Goal: Transaction & Acquisition: Book appointment/travel/reservation

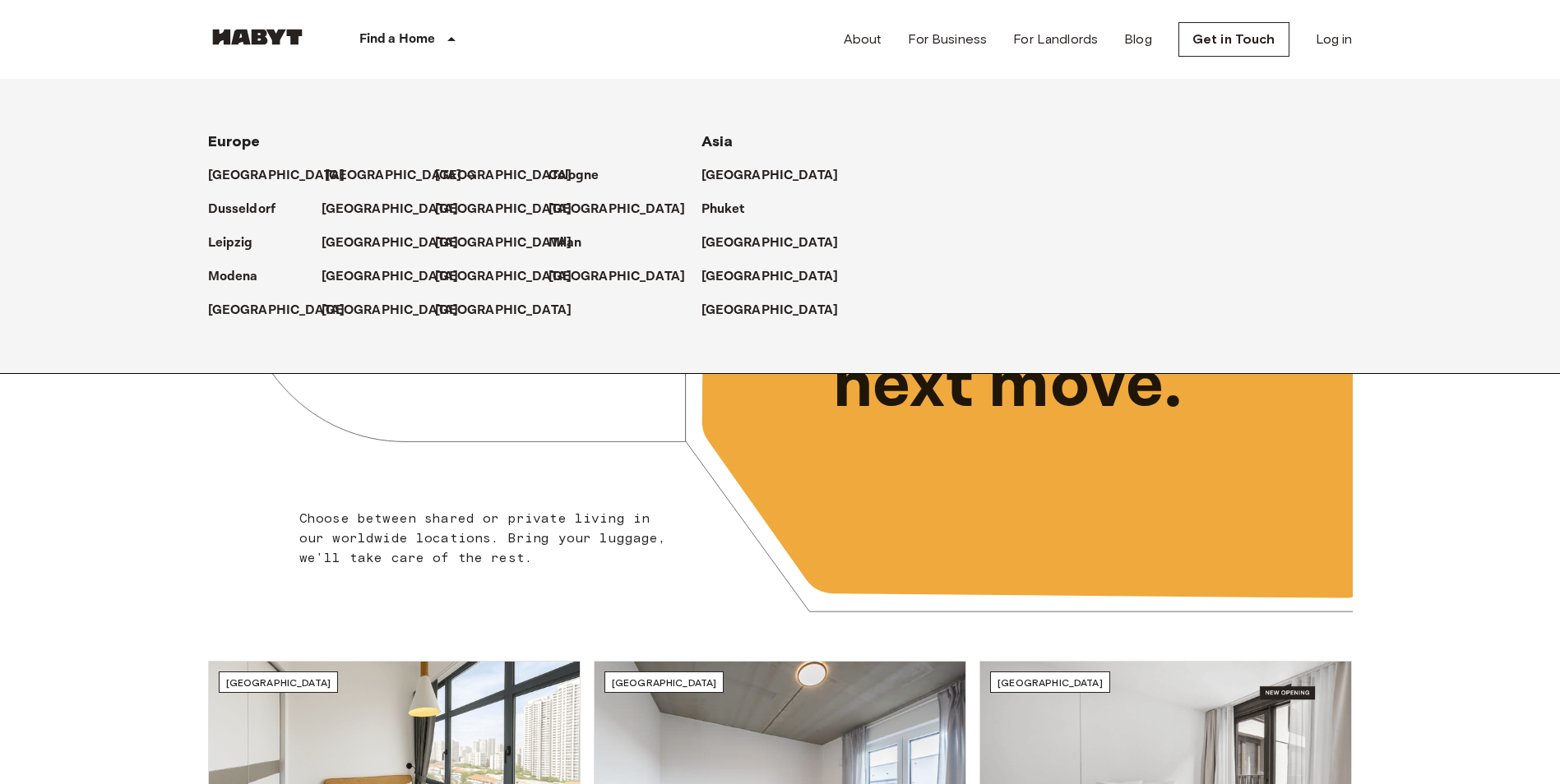
click at [344, 172] on p "[GEOGRAPHIC_DATA]" at bounding box center [393, 176] width 137 height 20
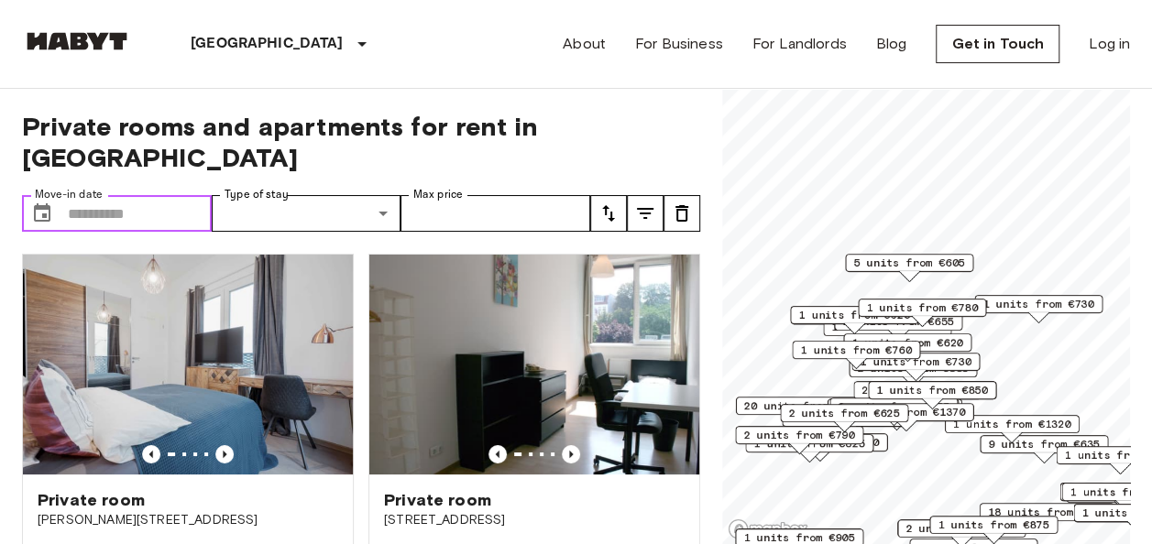
click at [181, 195] on input "Move-in date" at bounding box center [140, 213] width 144 height 37
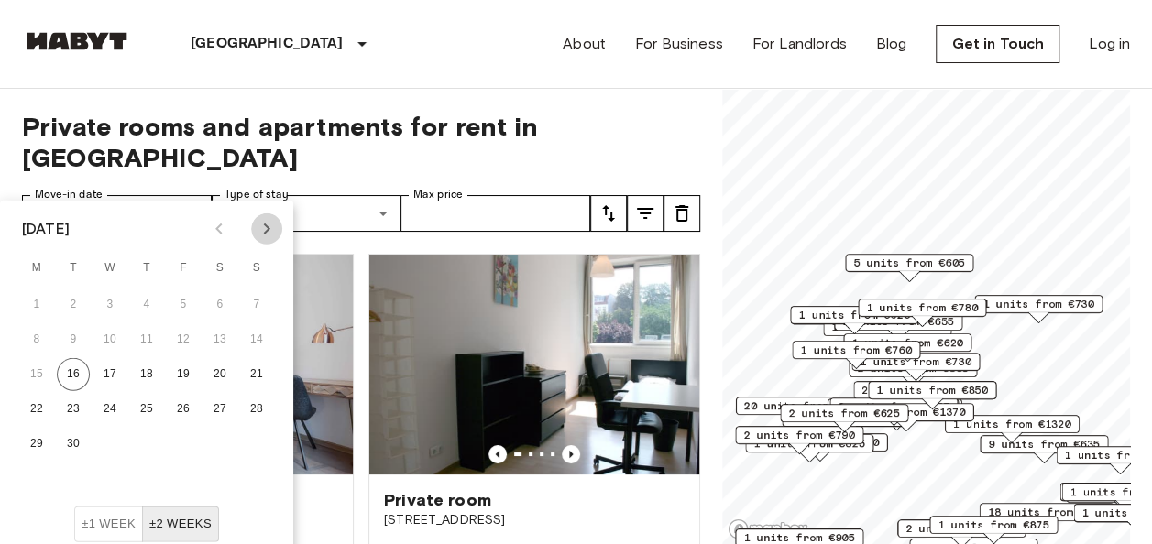
click at [262, 218] on icon "Next month" at bounding box center [267, 229] width 22 height 22
click at [181, 447] on button "31" at bounding box center [183, 444] width 33 height 33
type input "**********"
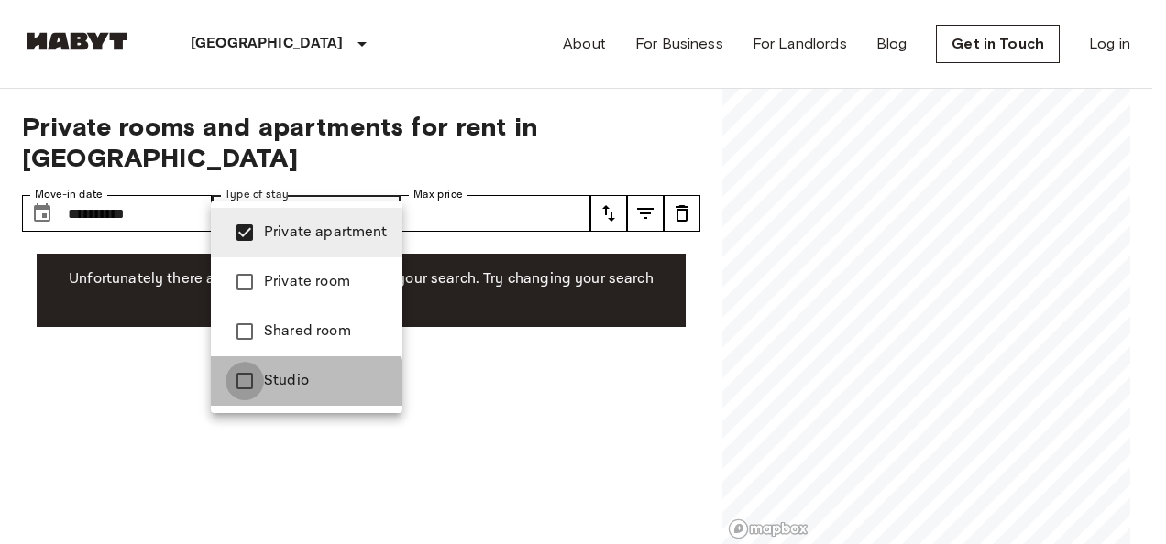
type input "**********"
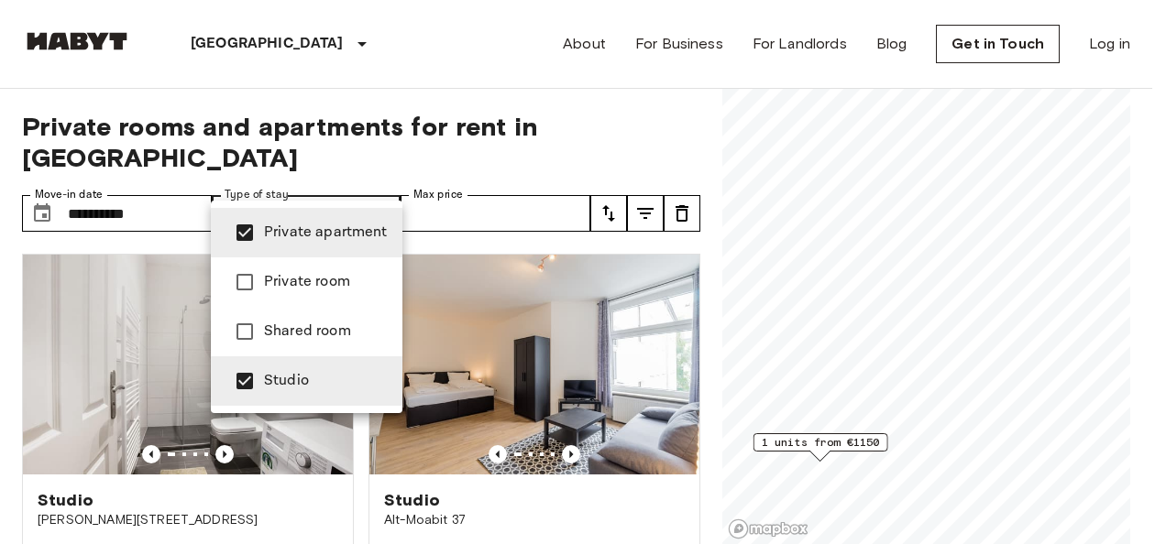
click at [539, 189] on div at bounding box center [583, 272] width 1166 height 544
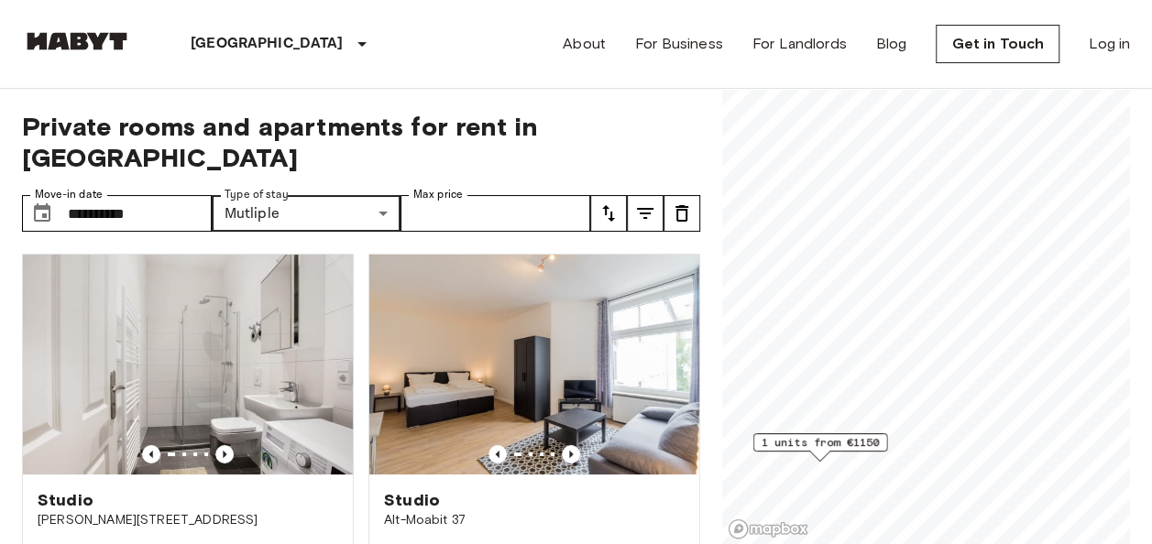
click at [616, 203] on icon "tune" at bounding box center [608, 214] width 22 height 22
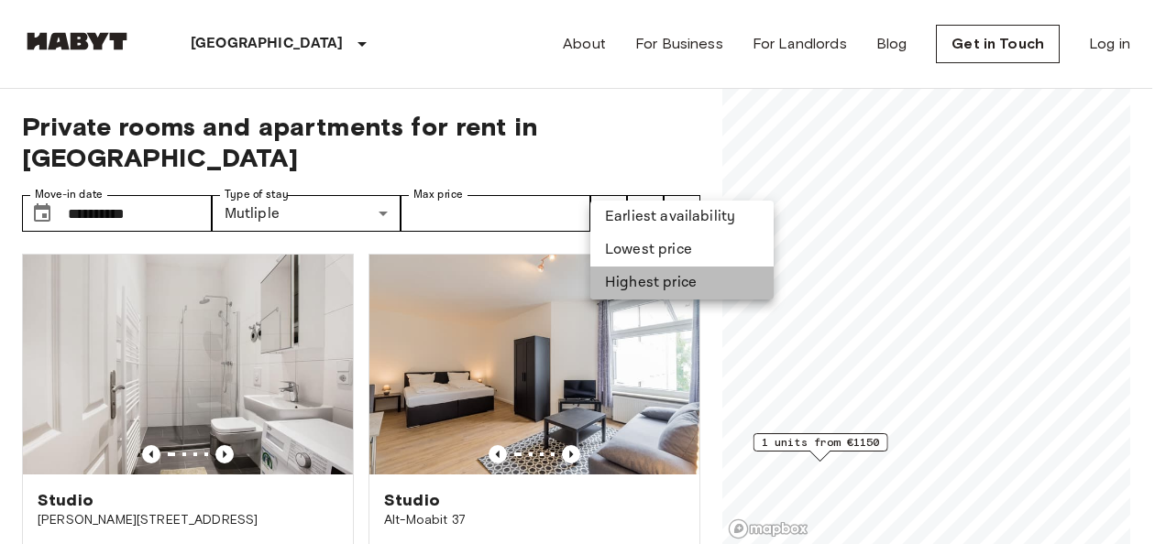
click at [644, 278] on li "Highest price" at bounding box center [681, 283] width 183 height 33
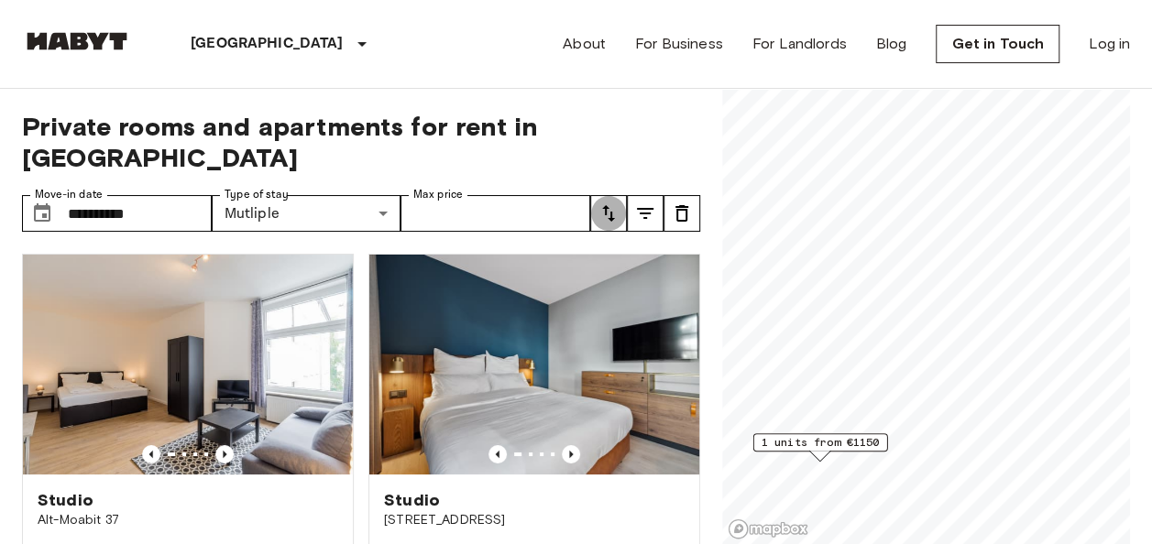
click at [614, 203] on icon "tune" at bounding box center [608, 214] width 22 height 22
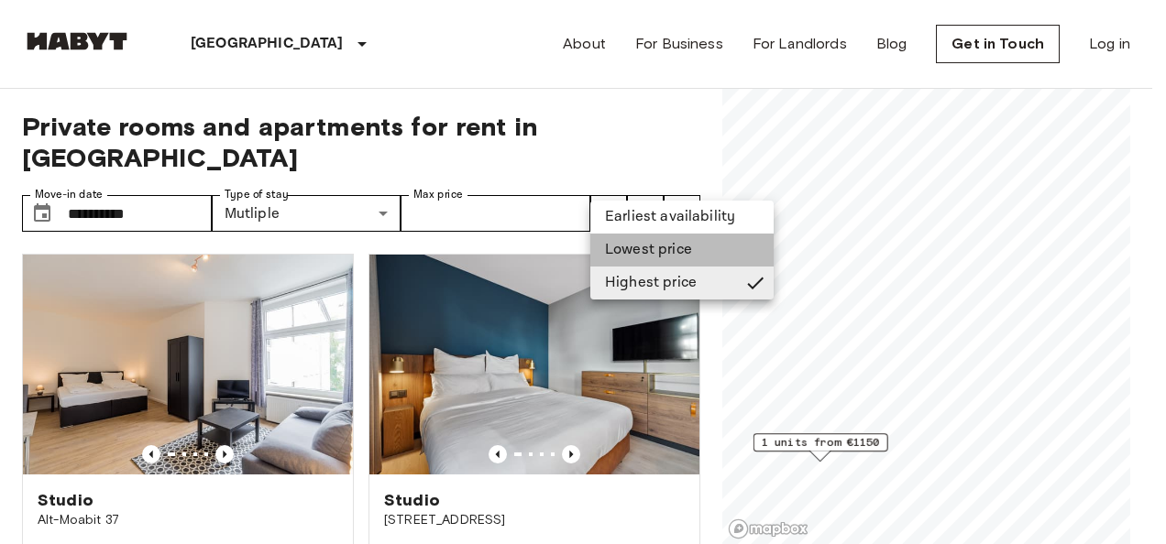
click at [622, 247] on li "Lowest price" at bounding box center [681, 250] width 183 height 33
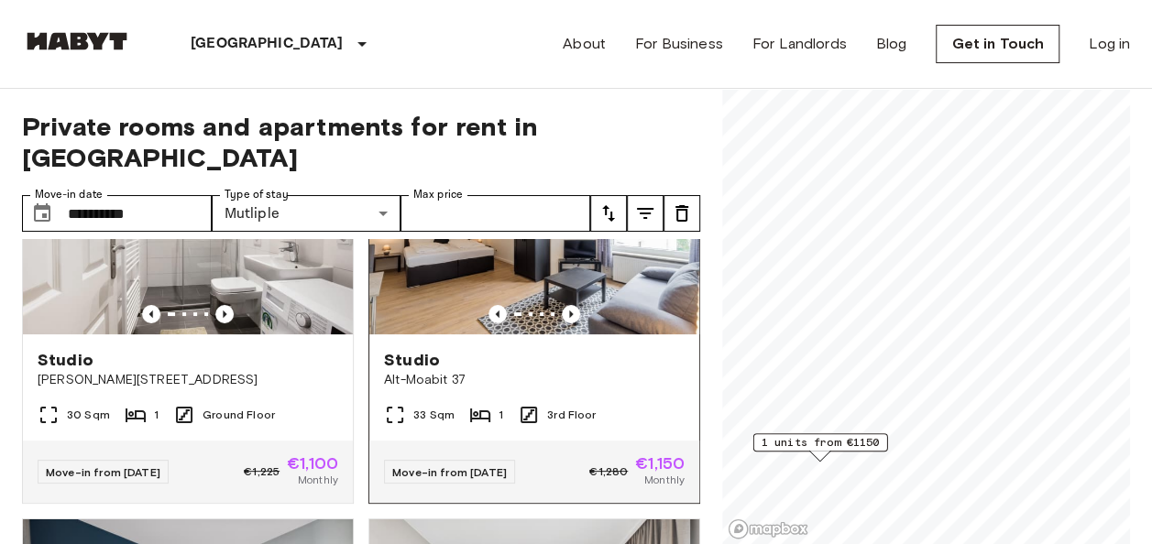
scroll to position [94, 0]
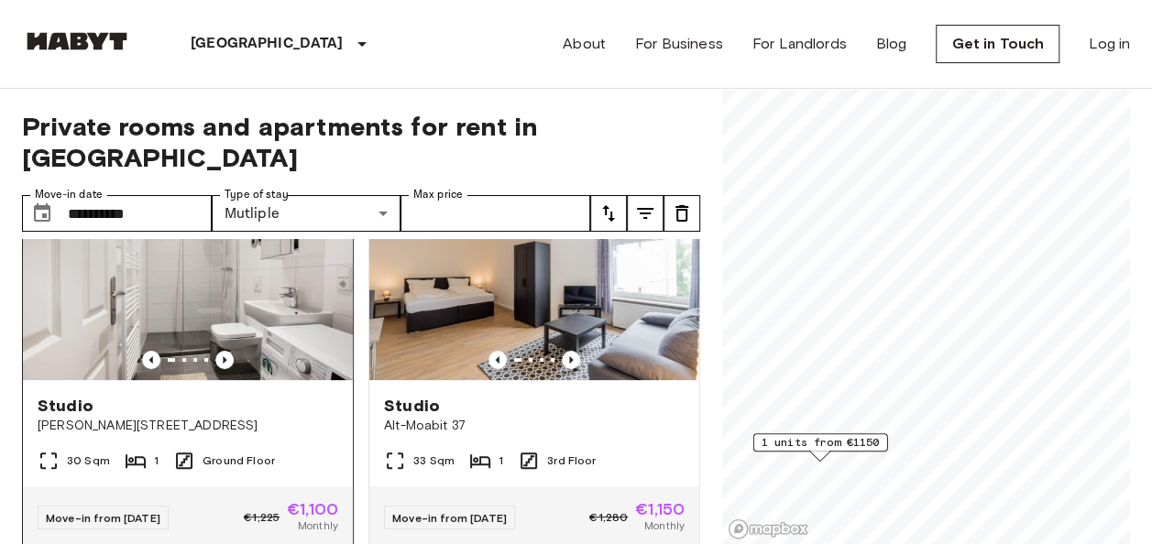
click at [263, 241] on img at bounding box center [188, 270] width 330 height 220
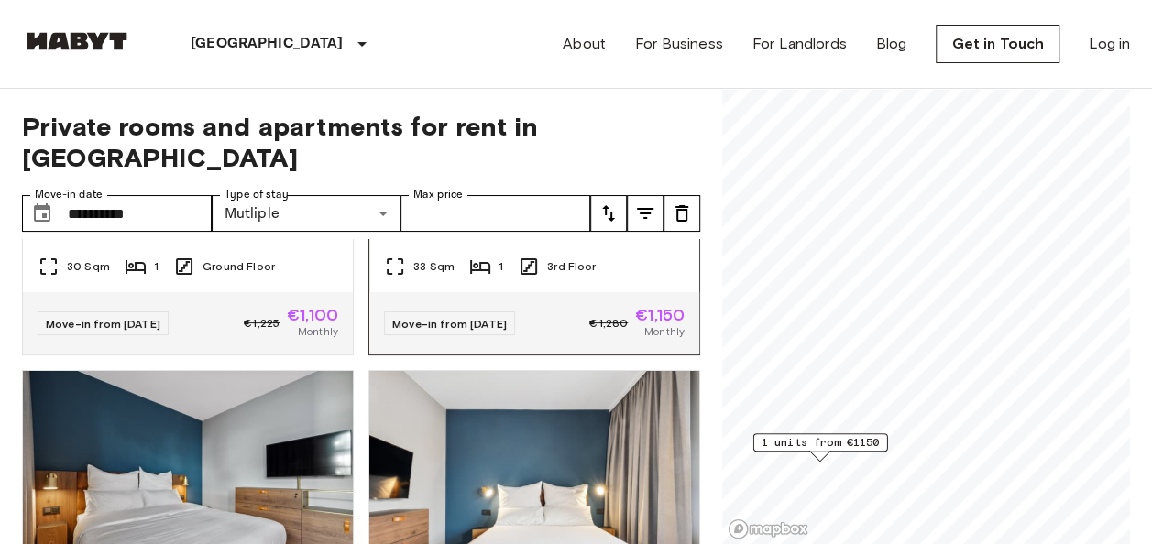
scroll to position [221, 0]
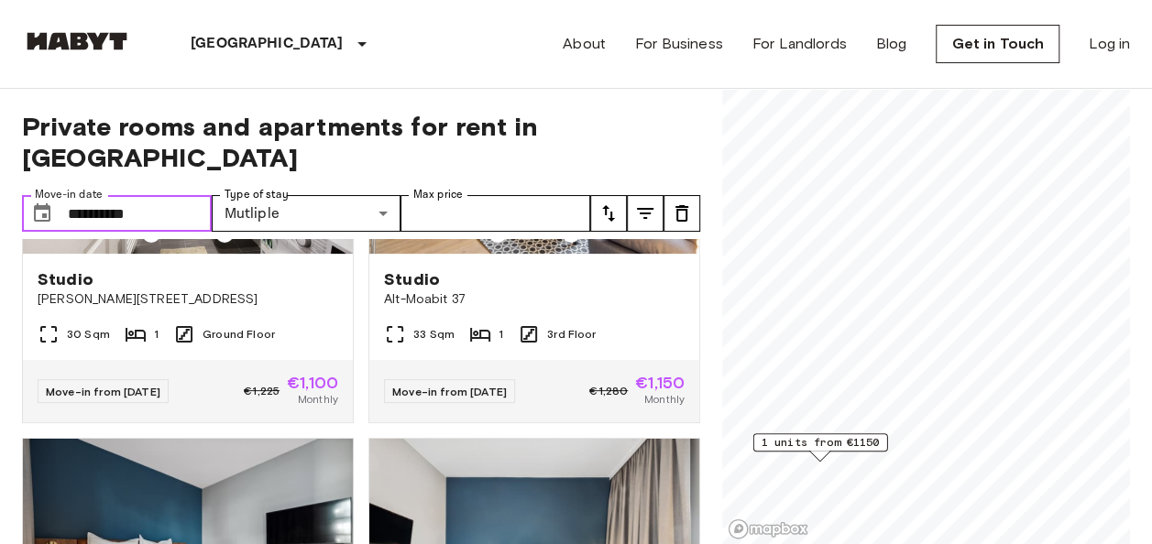
click at [183, 195] on input "**********" at bounding box center [140, 213] width 144 height 37
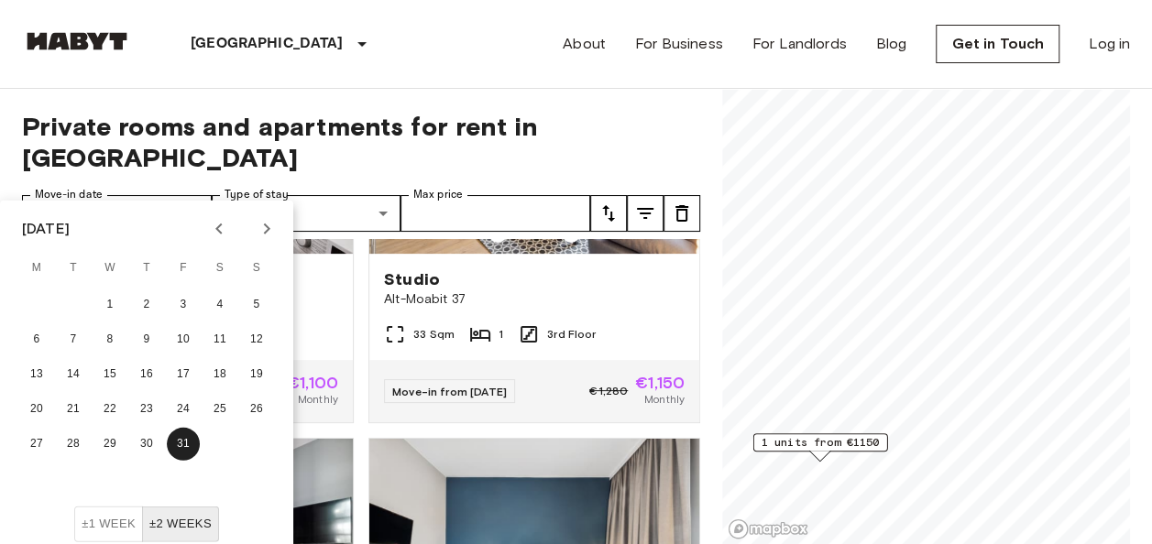
click at [268, 226] on icon "Next month" at bounding box center [267, 229] width 6 height 11
click at [188, 370] on button "14" at bounding box center [183, 374] width 33 height 33
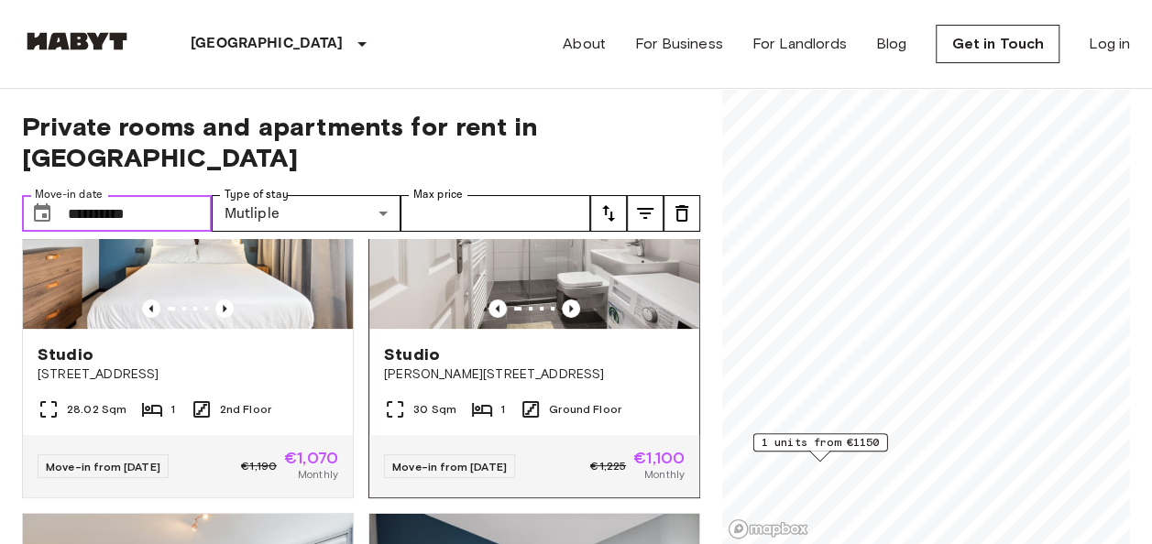
scroll to position [147, 0]
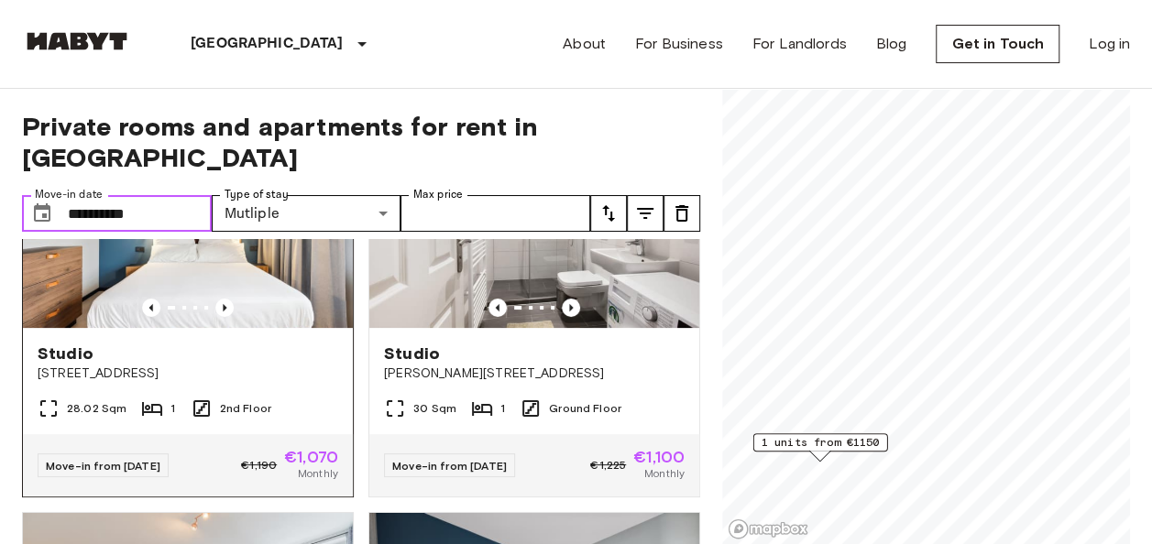
click at [211, 247] on img at bounding box center [188, 218] width 330 height 220
click at [497, 246] on img at bounding box center [534, 218] width 330 height 220
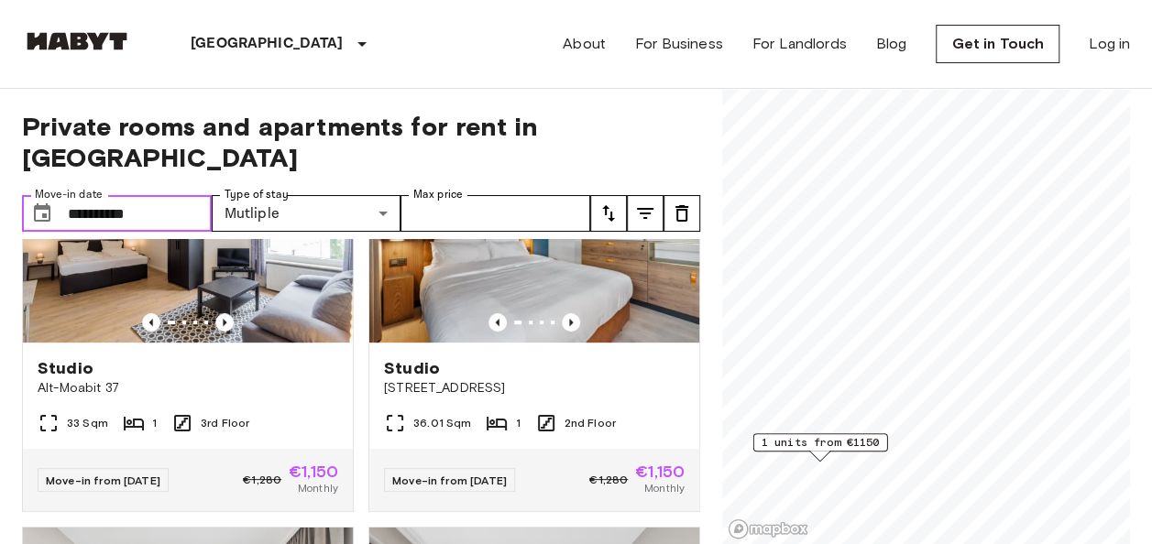
scroll to position [426, 0]
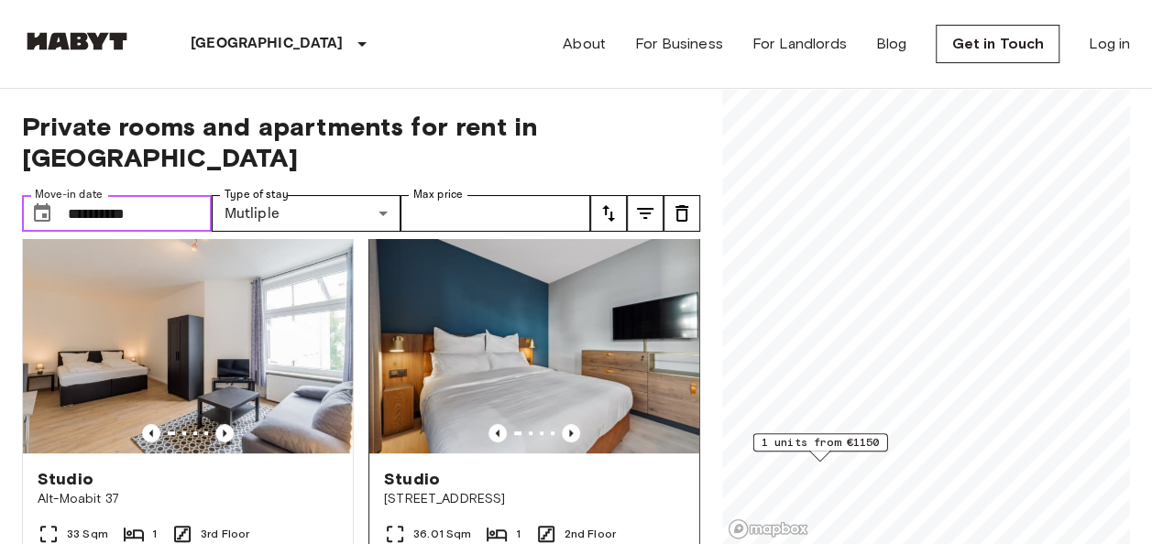
click at [643, 301] on img at bounding box center [534, 344] width 330 height 220
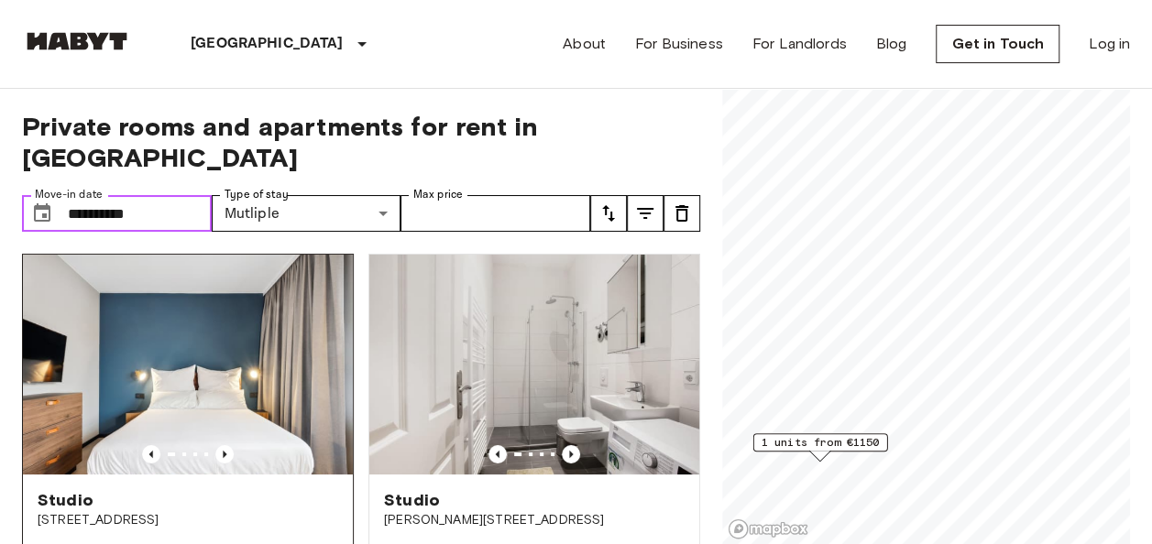
scroll to position [1, 0]
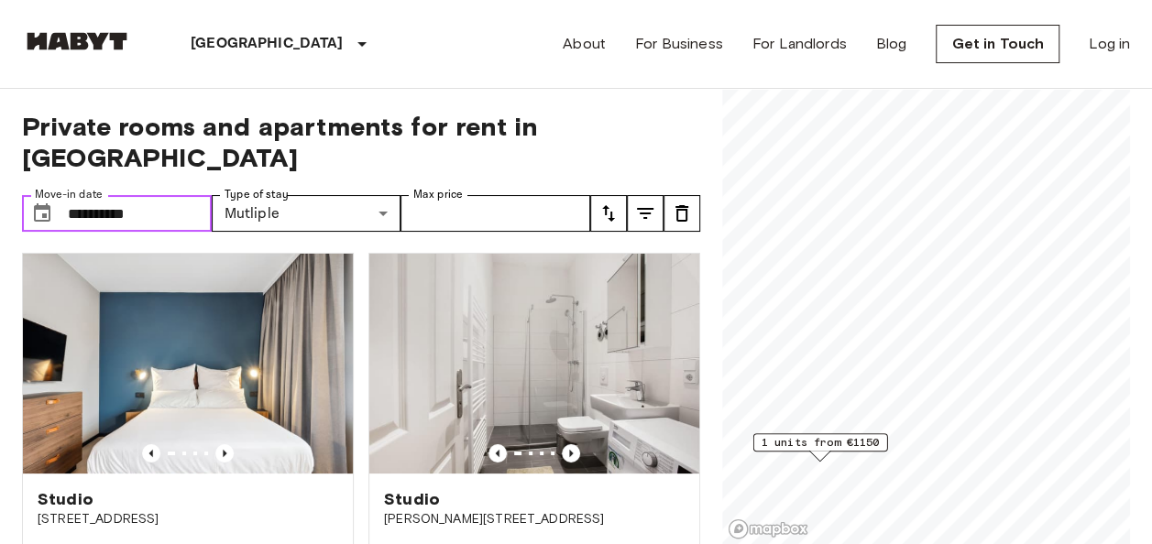
click at [157, 195] on input "**********" at bounding box center [140, 213] width 144 height 37
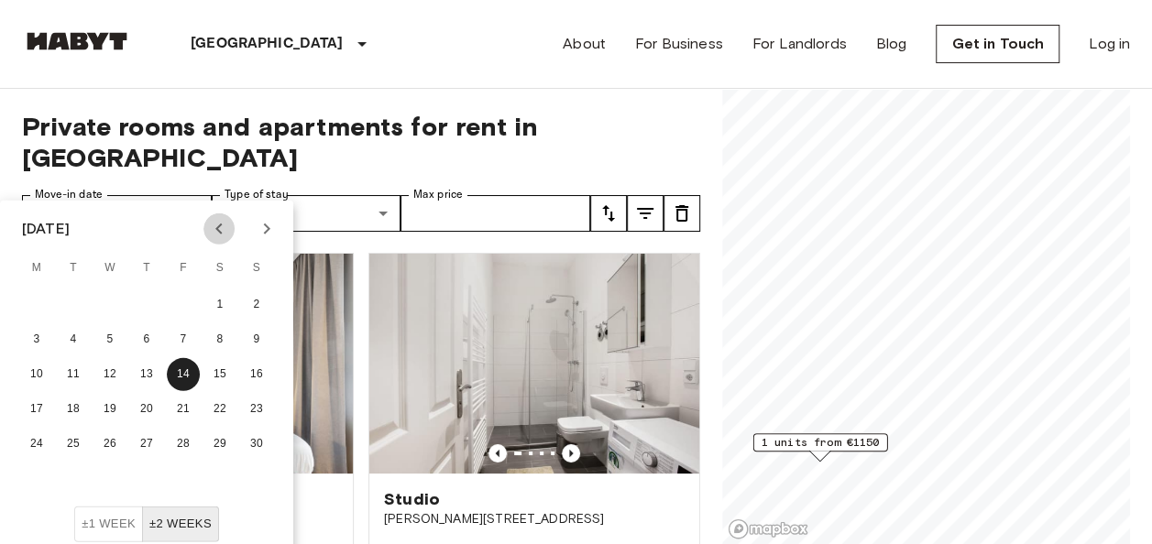
click at [216, 235] on icon "Previous month" at bounding box center [219, 229] width 22 height 22
click at [79, 373] on button "14" at bounding box center [73, 374] width 33 height 33
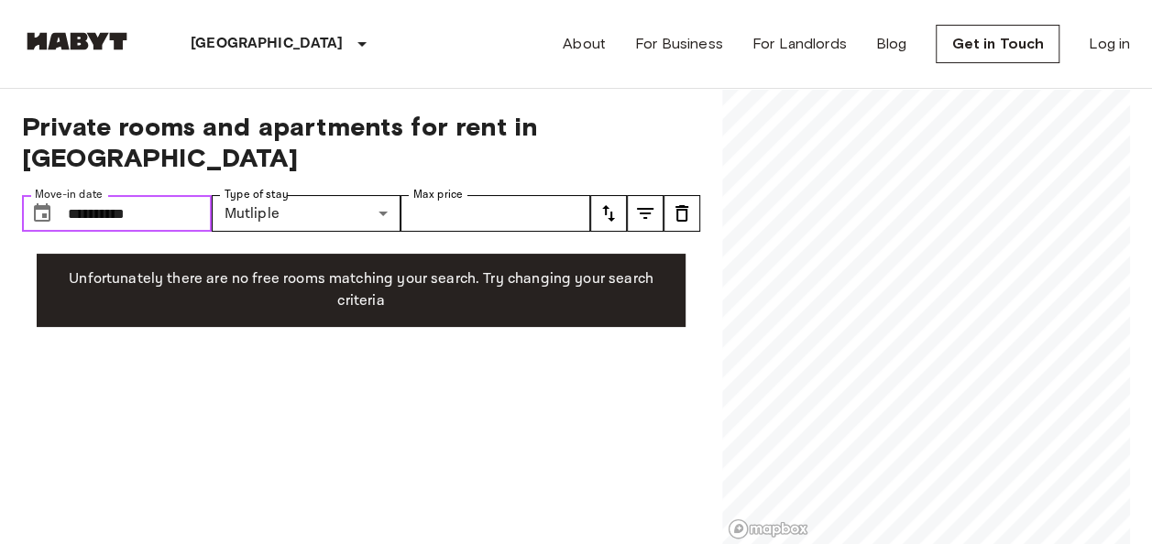
click at [192, 195] on input "**********" at bounding box center [140, 213] width 144 height 37
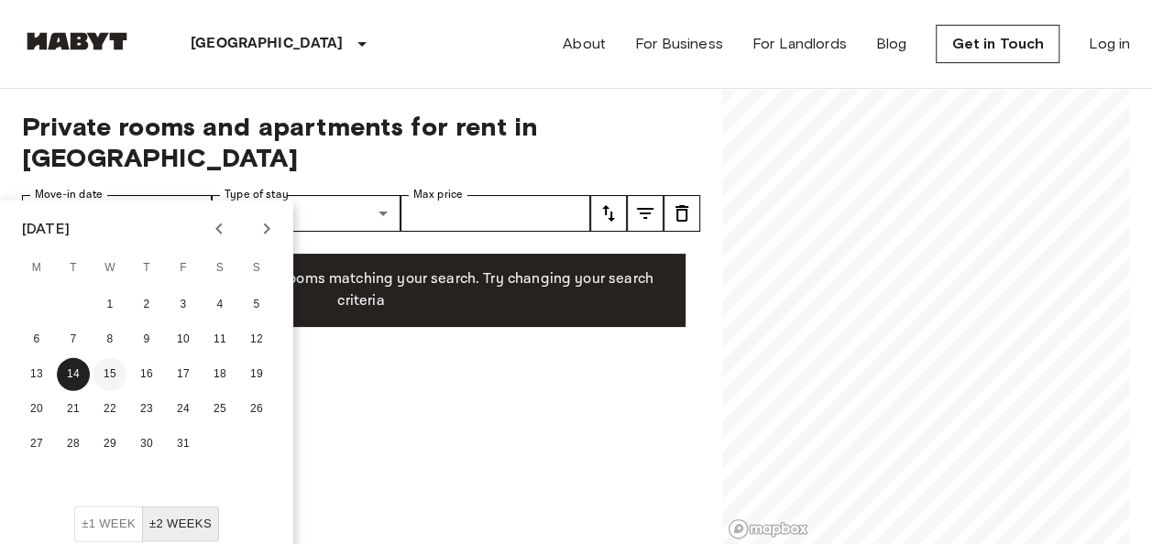
click at [104, 370] on button "15" at bounding box center [109, 374] width 33 height 33
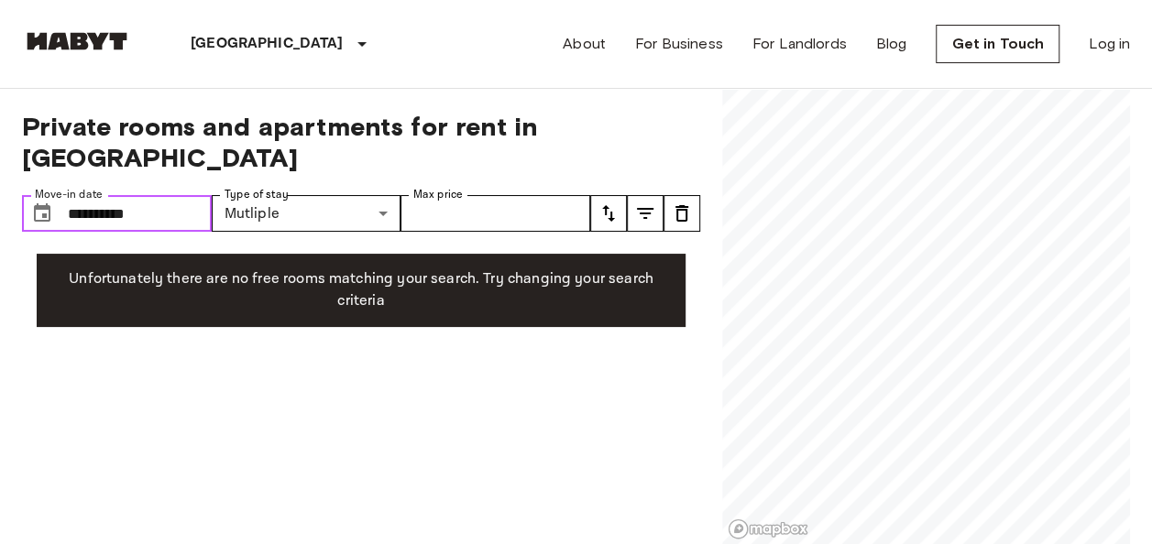
click at [205, 195] on input "**********" at bounding box center [140, 213] width 144 height 37
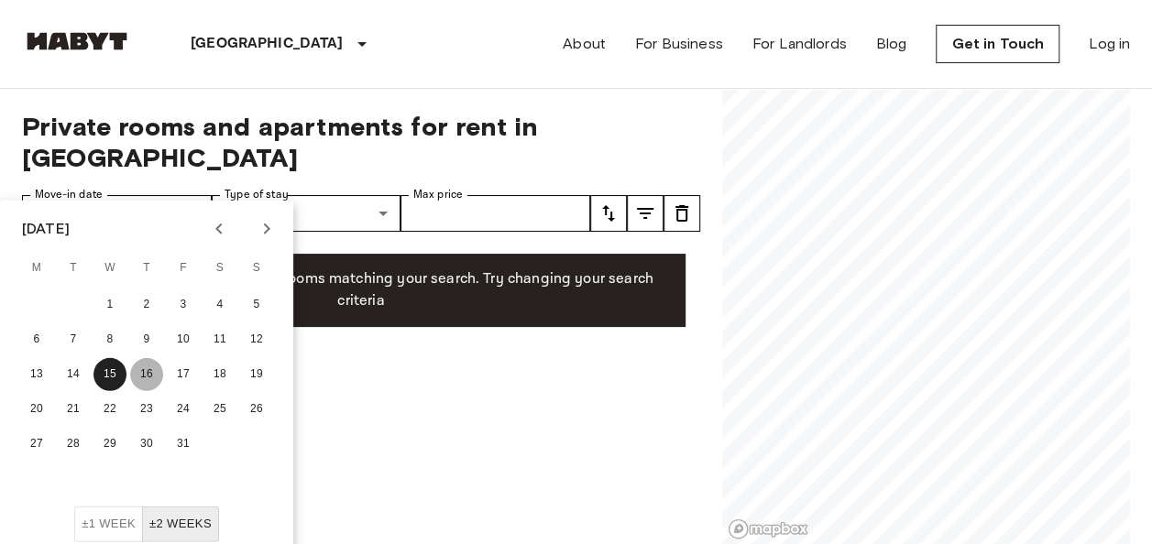
click at [148, 374] on button "16" at bounding box center [146, 374] width 33 height 33
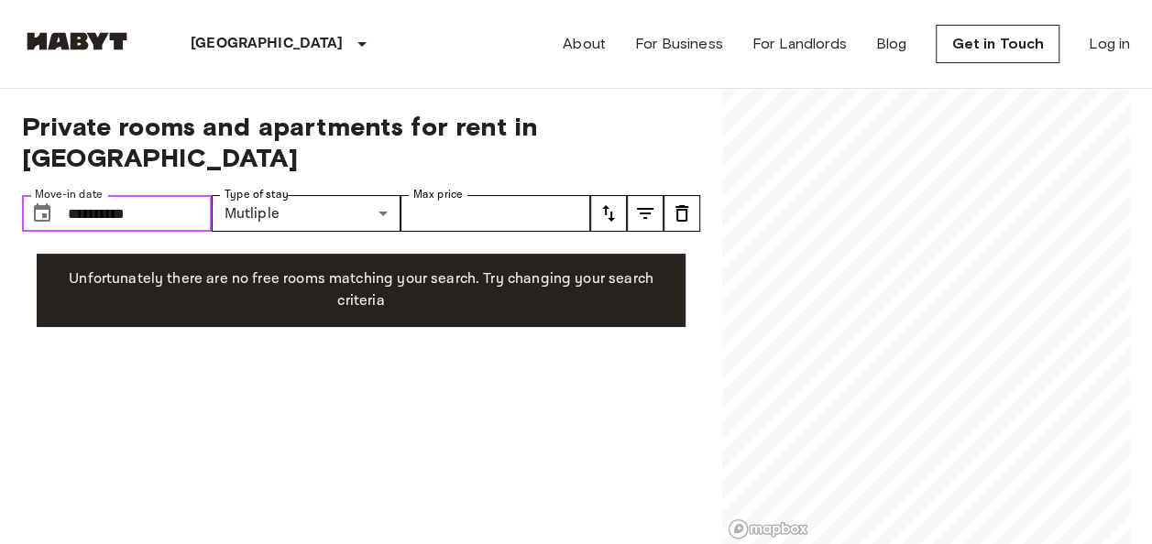
click at [171, 195] on input "**********" at bounding box center [140, 213] width 144 height 37
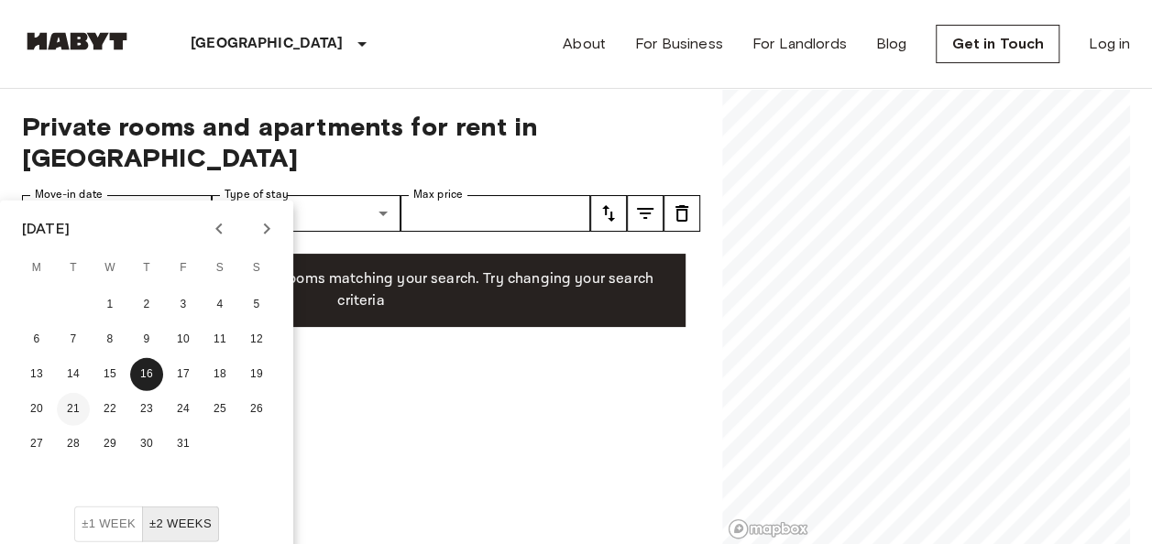
click at [73, 414] on button "21" at bounding box center [73, 409] width 33 height 33
type input "**********"
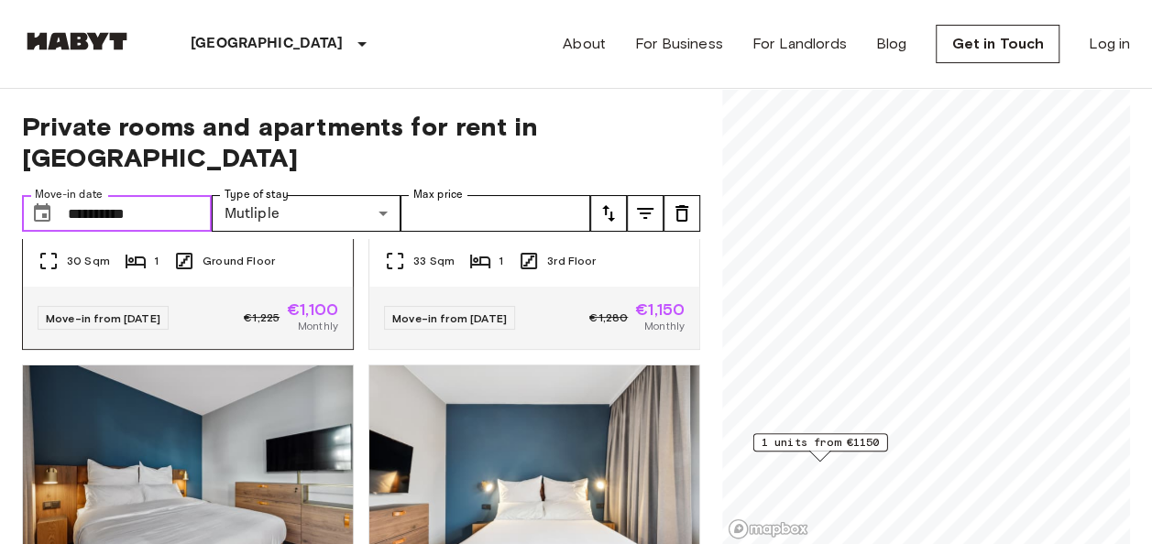
scroll to position [542, 0]
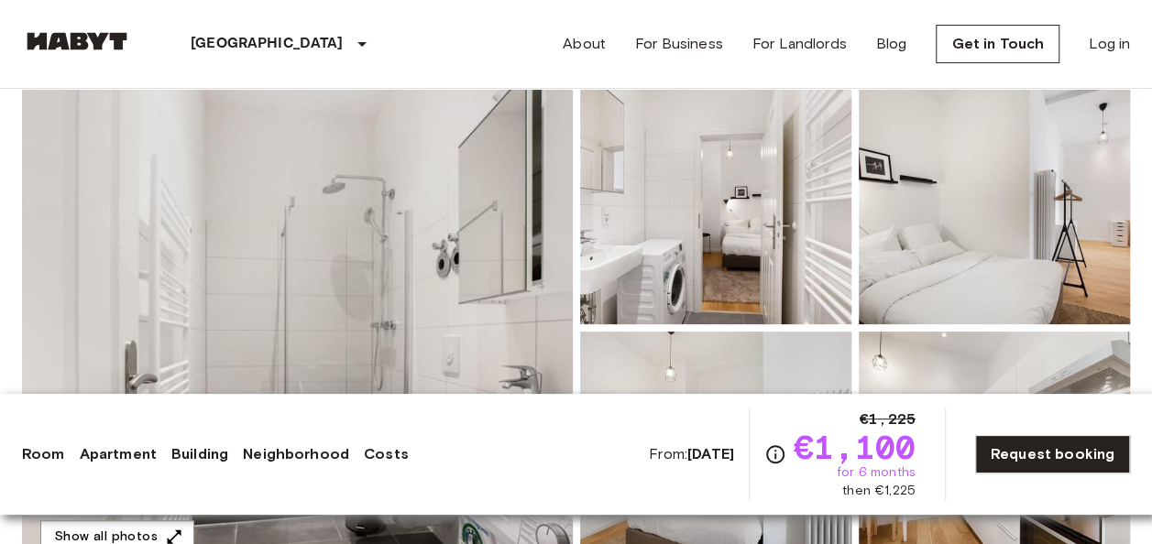
scroll to position [172, 0]
click at [503, 216] on img at bounding box center [297, 326] width 551 height 487
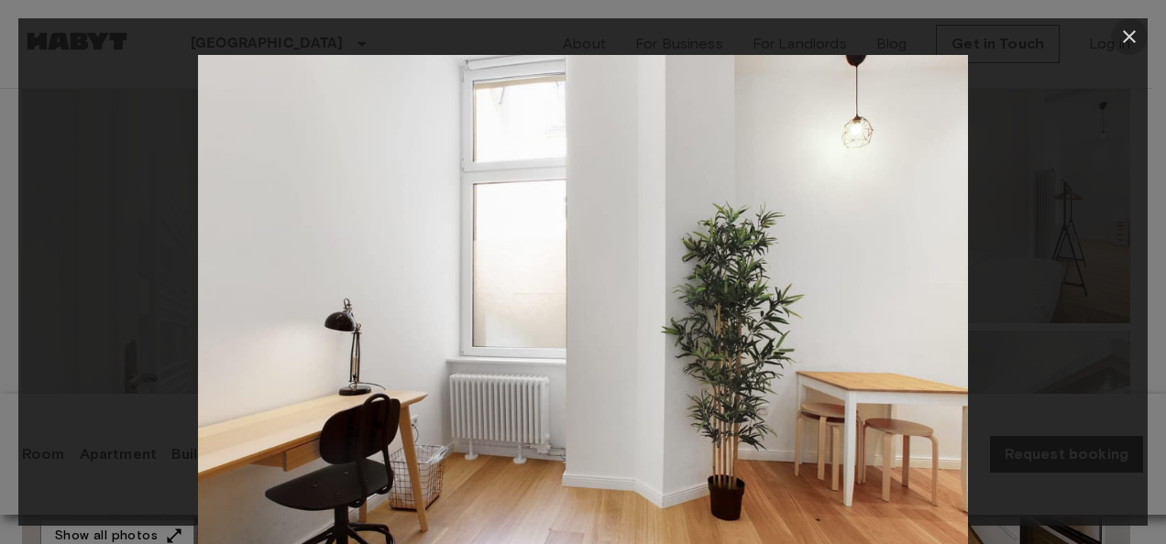
click at [1124, 33] on icon "button" at bounding box center [1128, 36] width 13 height 13
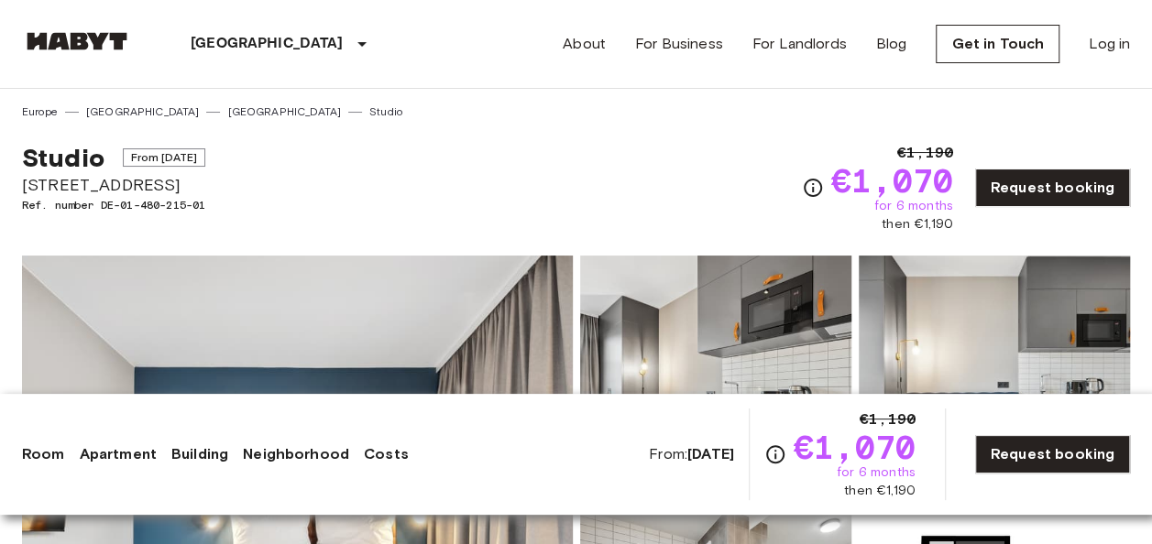
scroll to position [197, 0]
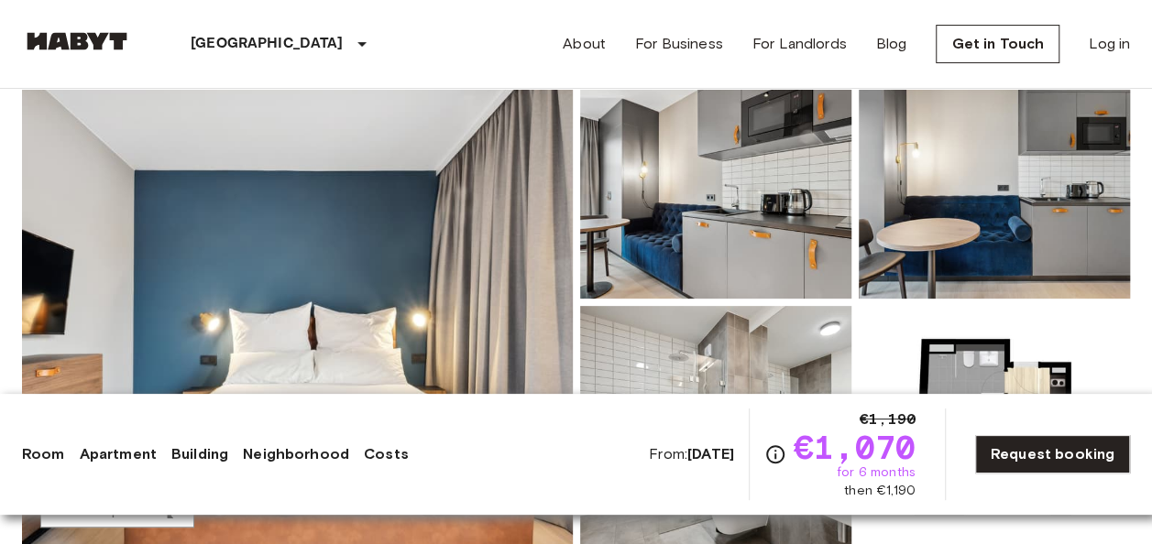
click at [411, 213] on img at bounding box center [297, 302] width 551 height 487
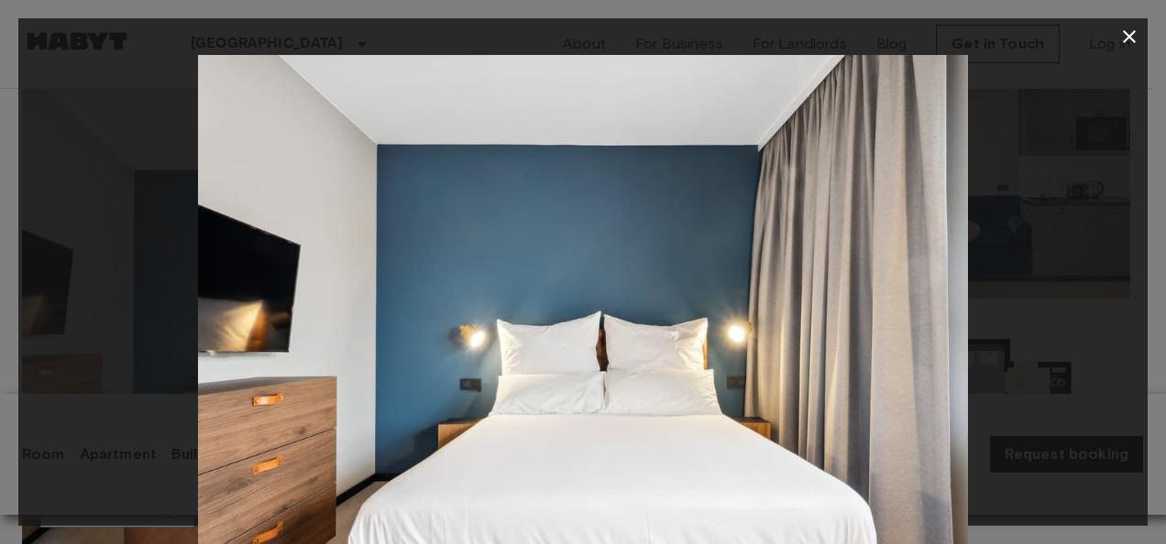
click at [1052, 232] on div at bounding box center [582, 311] width 1129 height 513
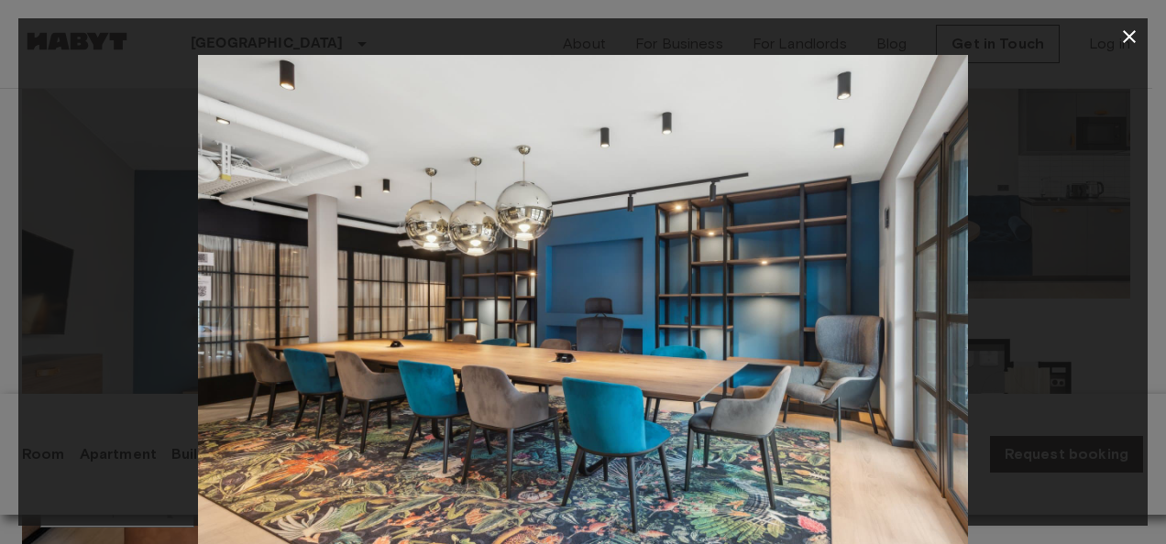
click at [1128, 27] on icon "button" at bounding box center [1129, 37] width 22 height 22
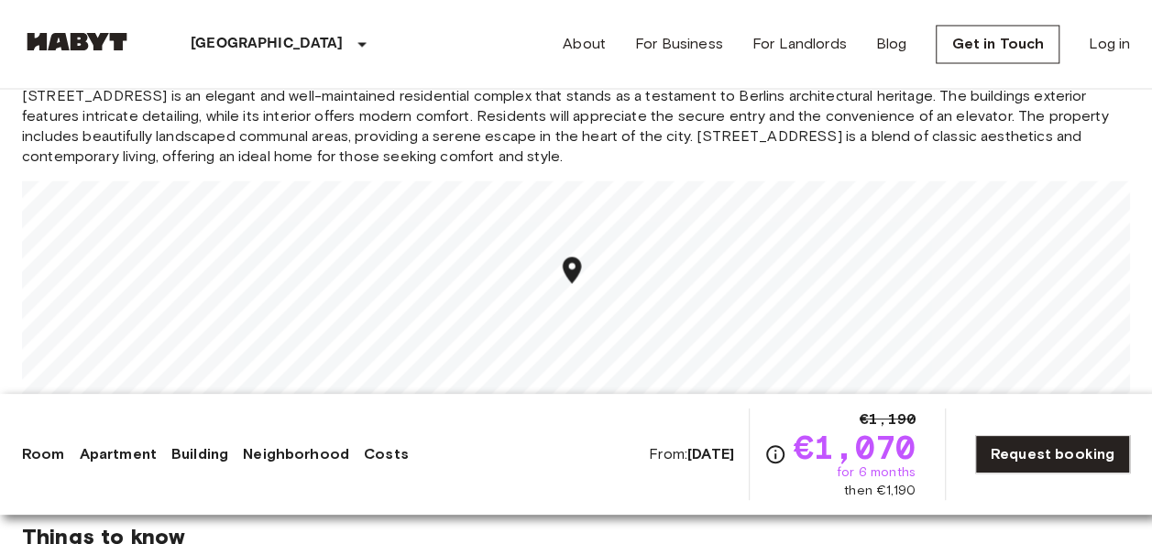
scroll to position [1640, 0]
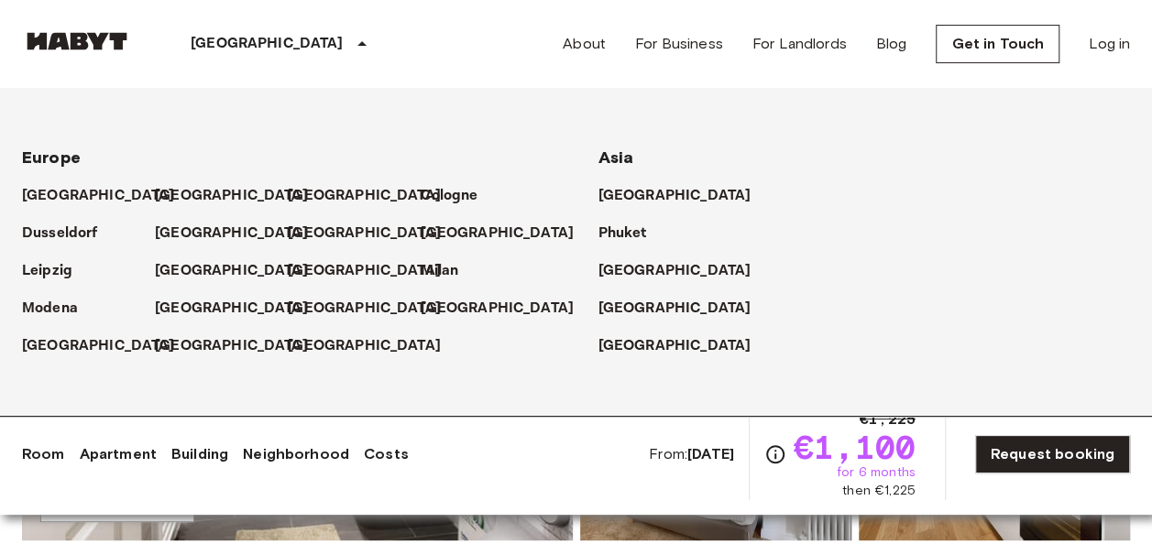
scroll to position [210, 0]
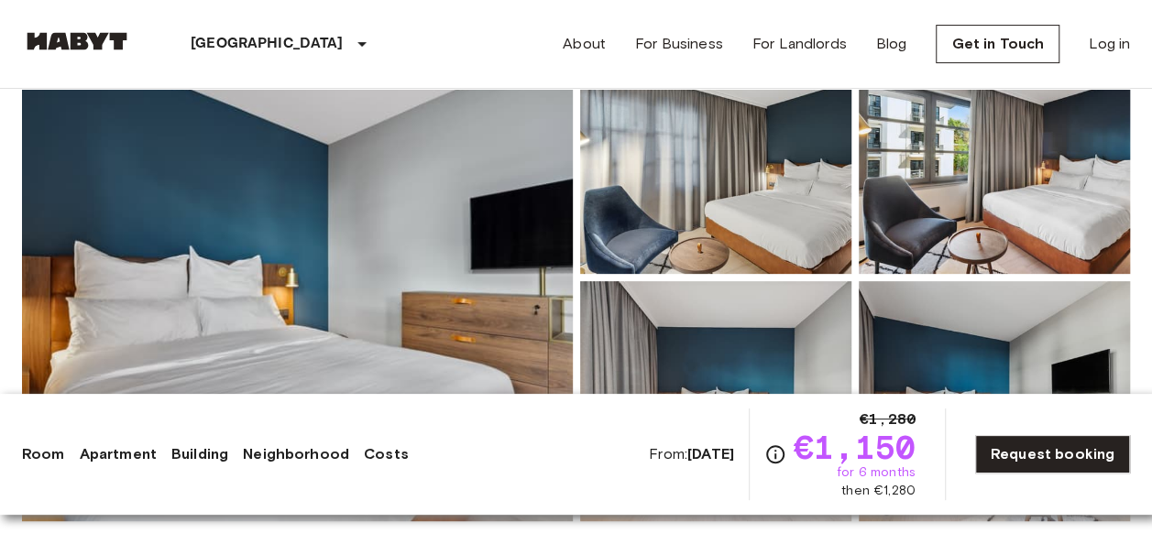
scroll to position [223, 0]
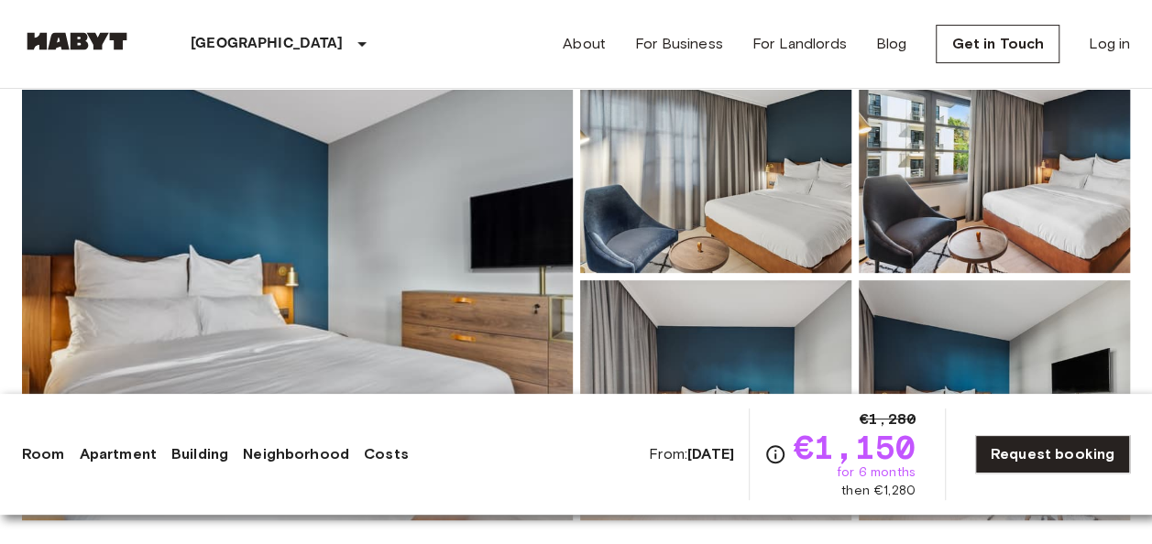
drag, startPoint x: 1011, startPoint y: 195, endPoint x: 792, endPoint y: 186, distance: 219.2
click at [792, 186] on img at bounding box center [715, 153] width 271 height 240
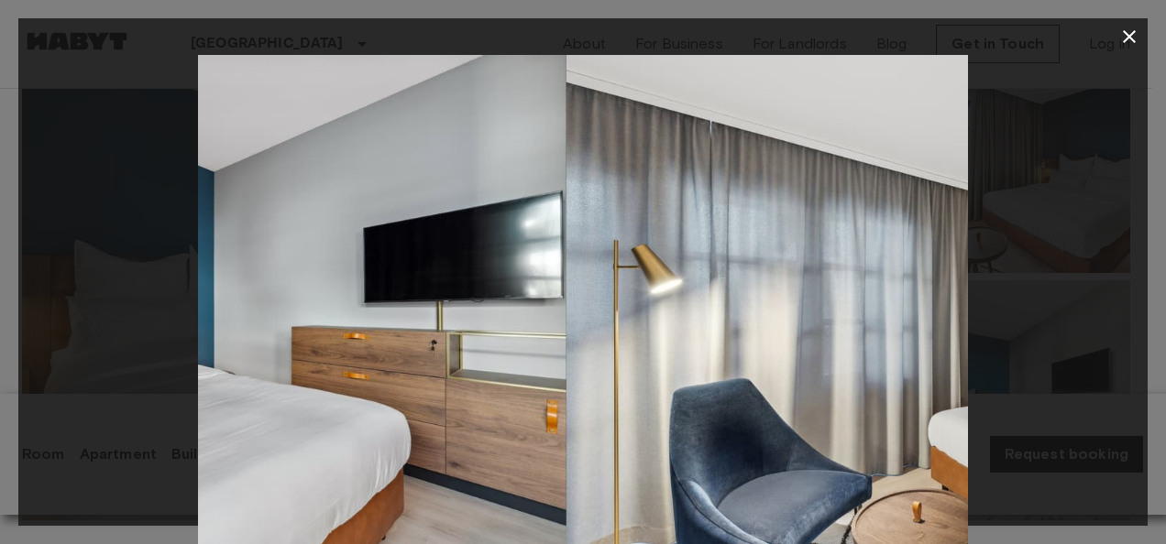
click at [792, 186] on img at bounding box center [951, 311] width 770 height 513
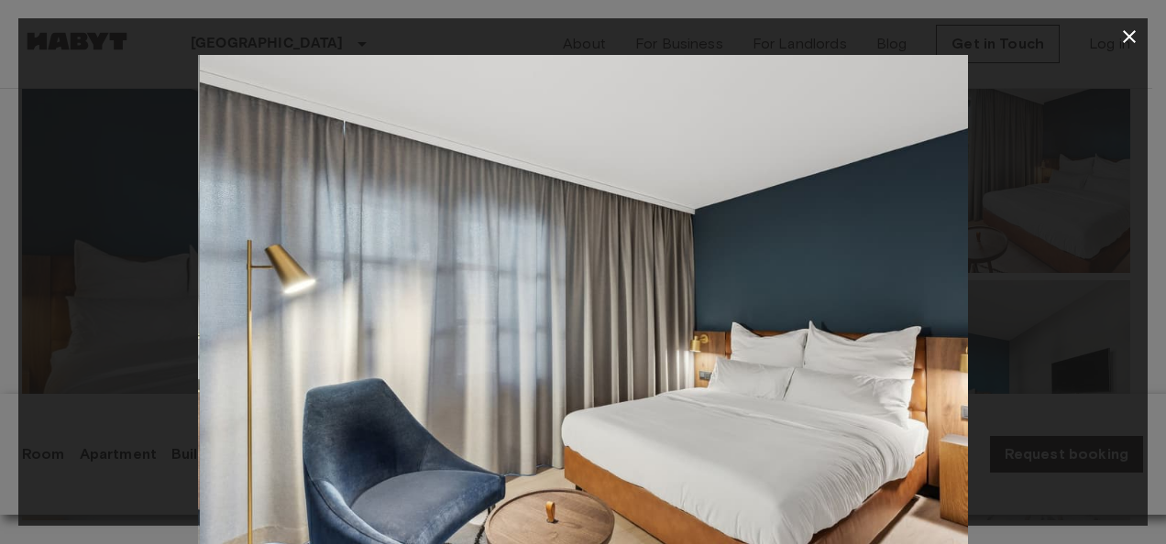
click at [1035, 255] on div at bounding box center [582, 311] width 1129 height 513
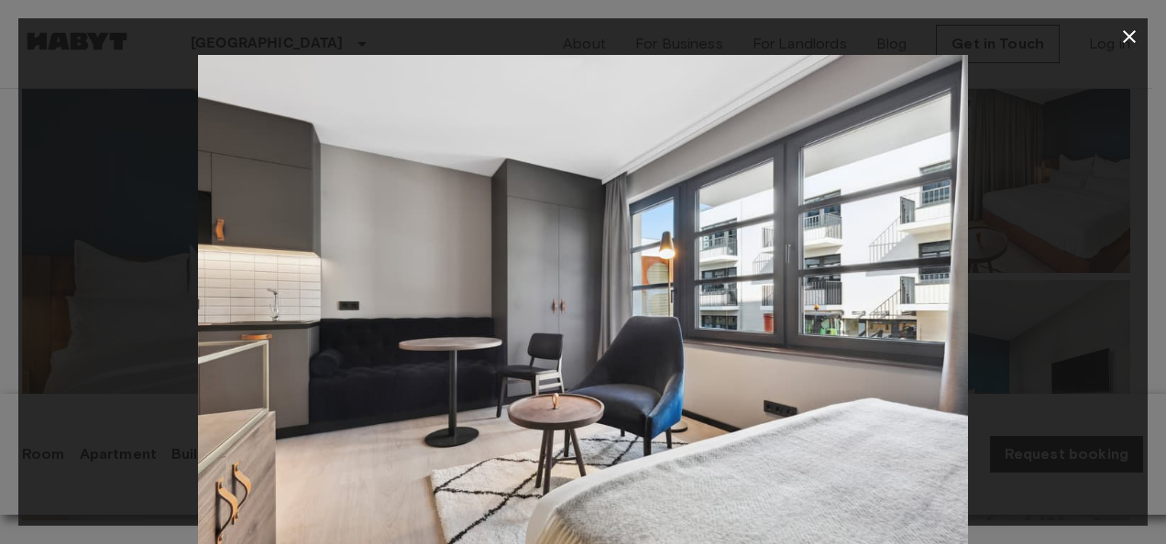
click at [1140, 42] on button "button" at bounding box center [1129, 36] width 37 height 37
